Goal: Task Accomplishment & Management: Use online tool/utility

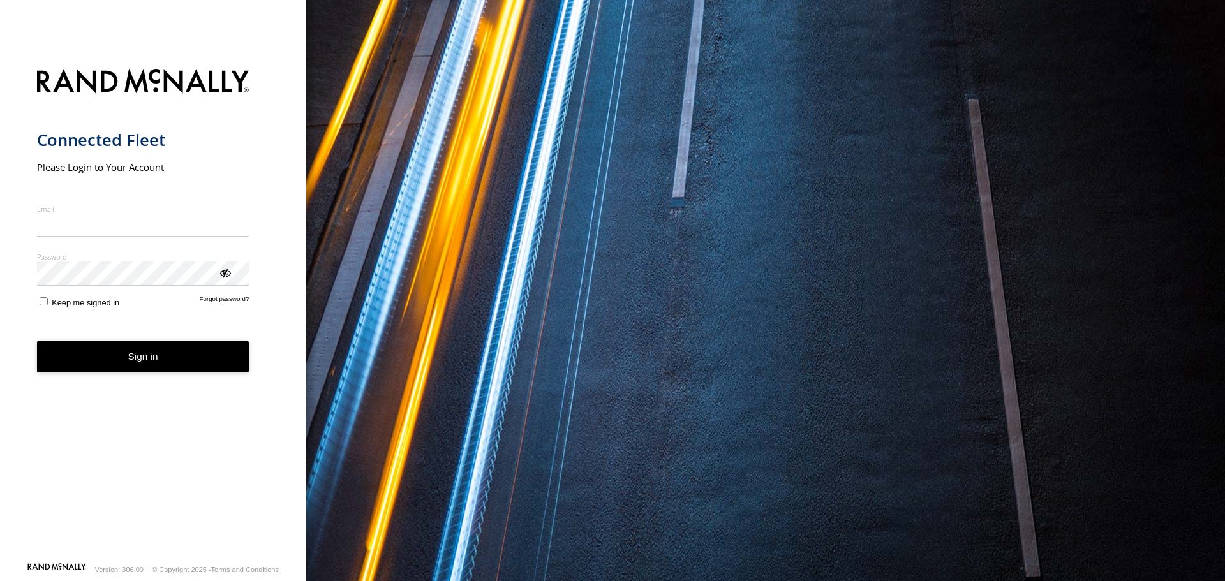
type input "**********"
click at [175, 374] on form "**********" at bounding box center [153, 311] width 233 height 501
click at [188, 357] on button "Sign in" at bounding box center [143, 356] width 212 height 31
